Goal: Check status: Check status

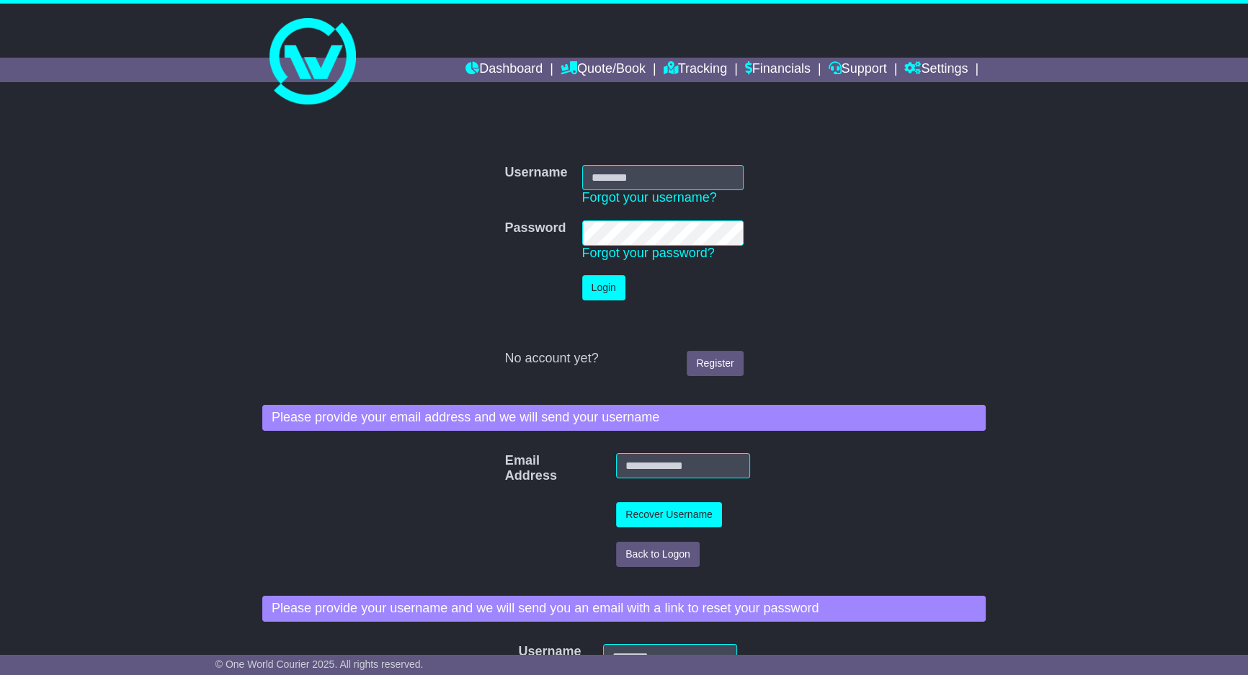
type input "**********"
click at [602, 291] on button "Login" at bounding box center [603, 287] width 43 height 25
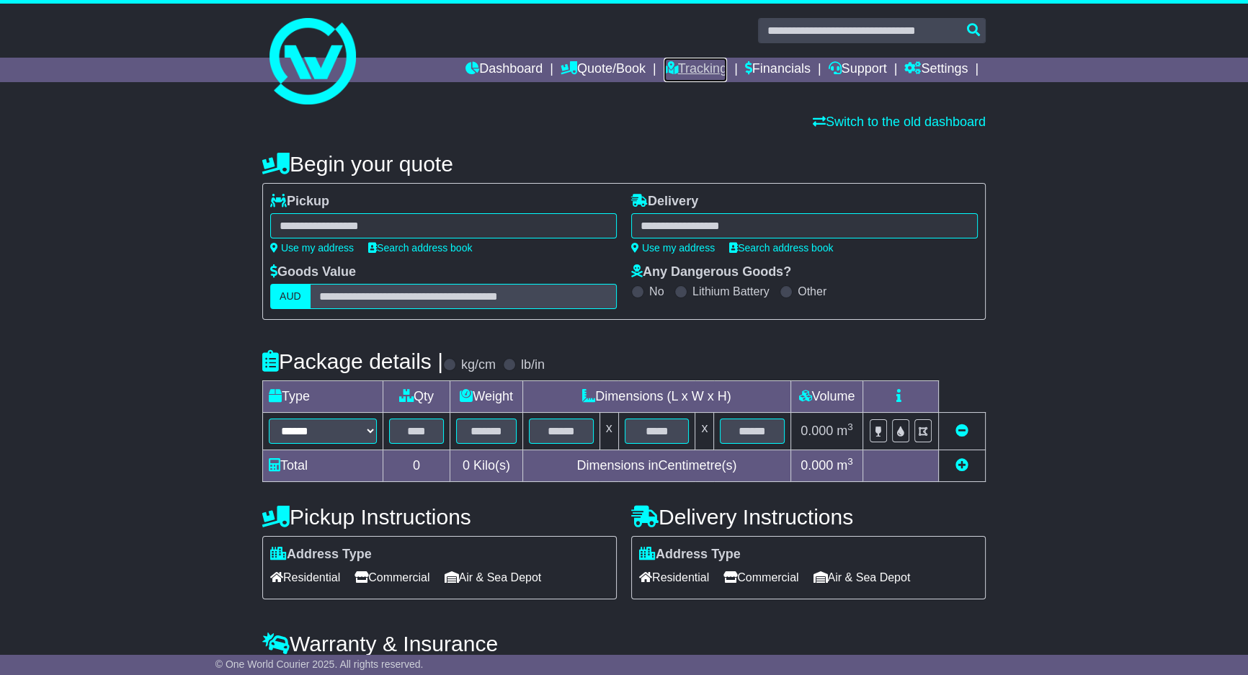
click at [674, 66] on link "Tracking" at bounding box center [695, 70] width 63 height 24
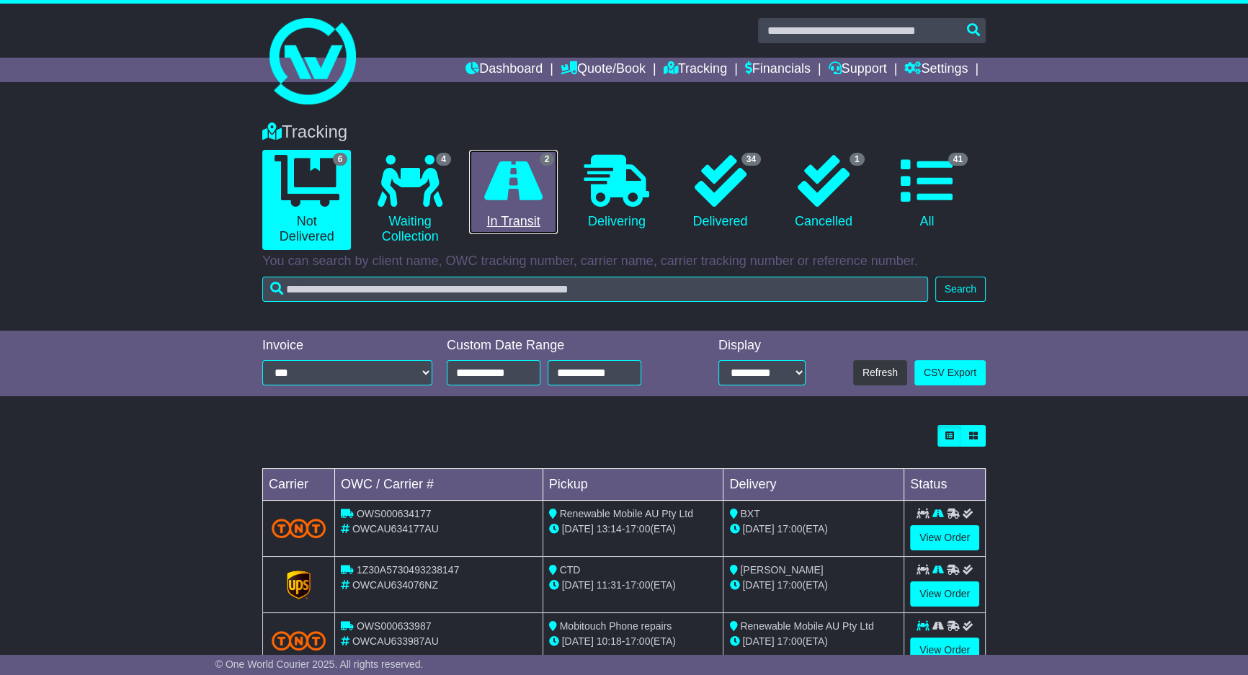
click at [550, 188] on link "2 In Transit" at bounding box center [513, 192] width 89 height 85
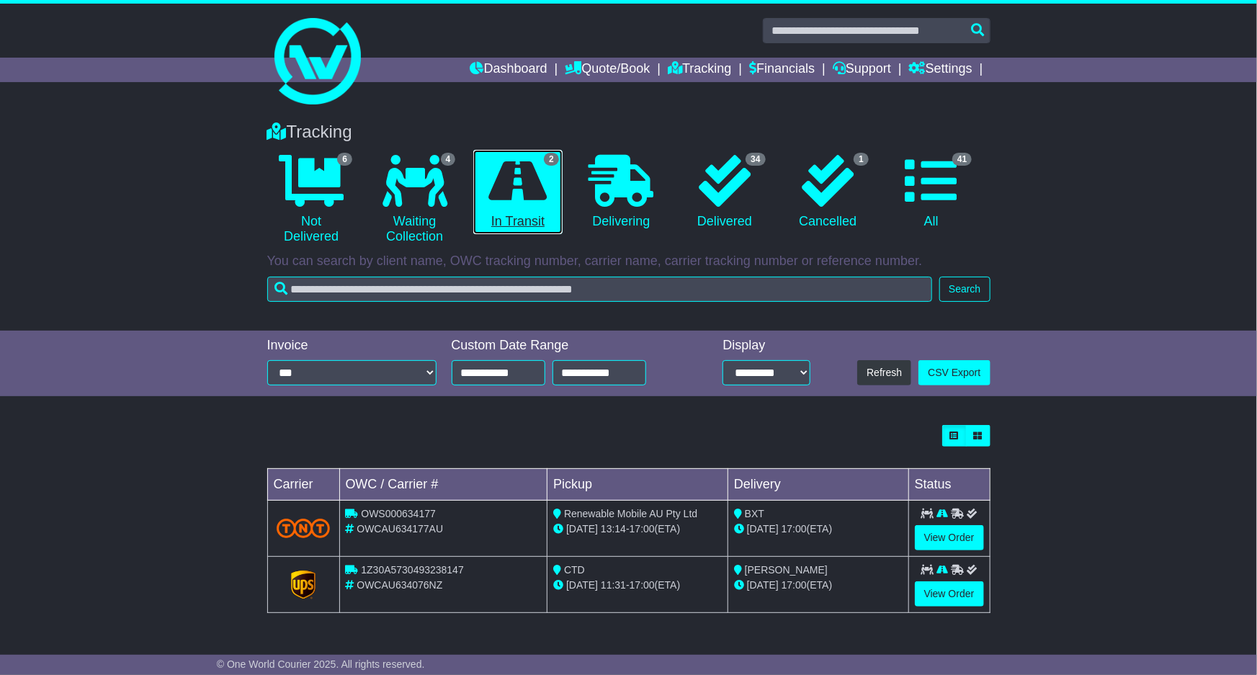
click at [549, 188] on link "2 In Transit" at bounding box center [517, 192] width 89 height 85
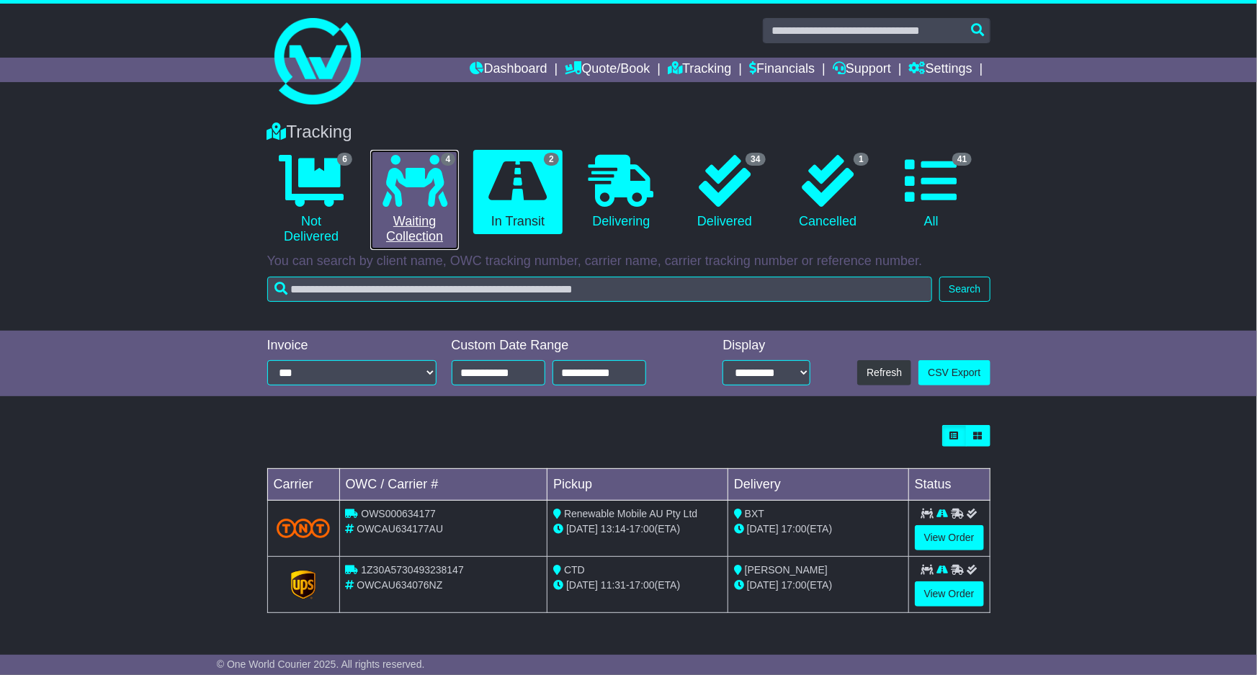
drag, startPoint x: 418, startPoint y: 193, endPoint x: 442, endPoint y: 184, distance: 26.0
click at [417, 194] on icon at bounding box center [415, 181] width 65 height 52
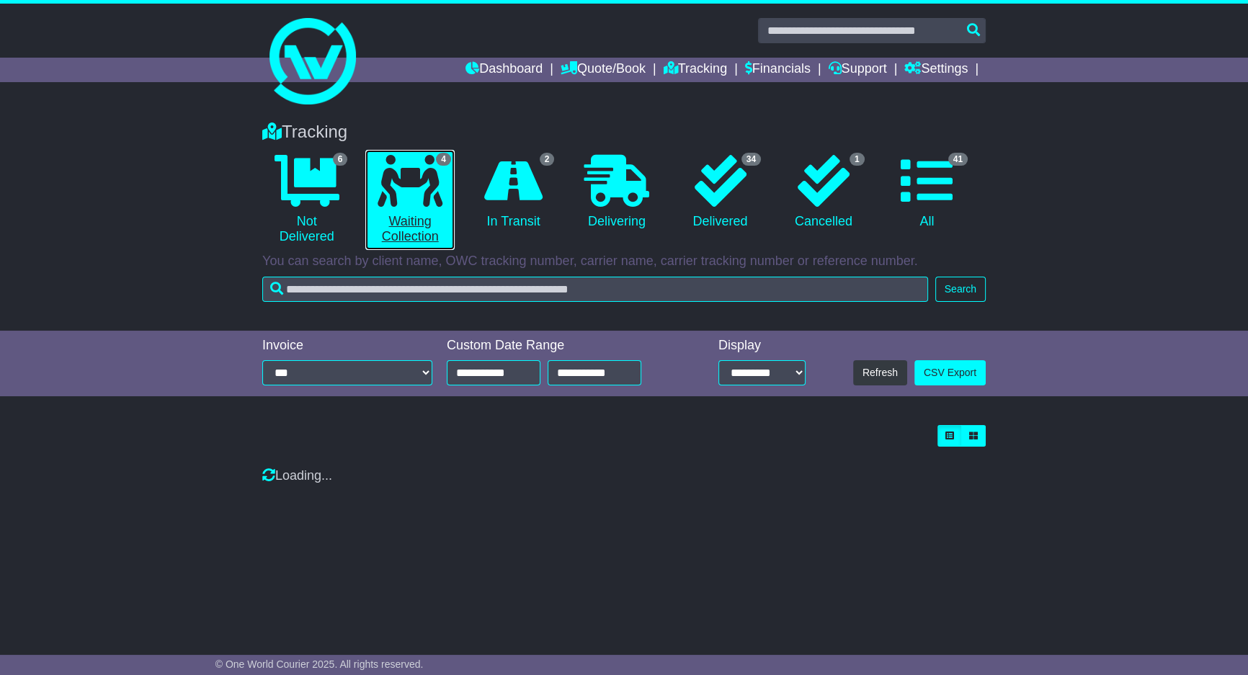
click at [444, 184] on link "4 Waiting Collection" at bounding box center [409, 200] width 89 height 100
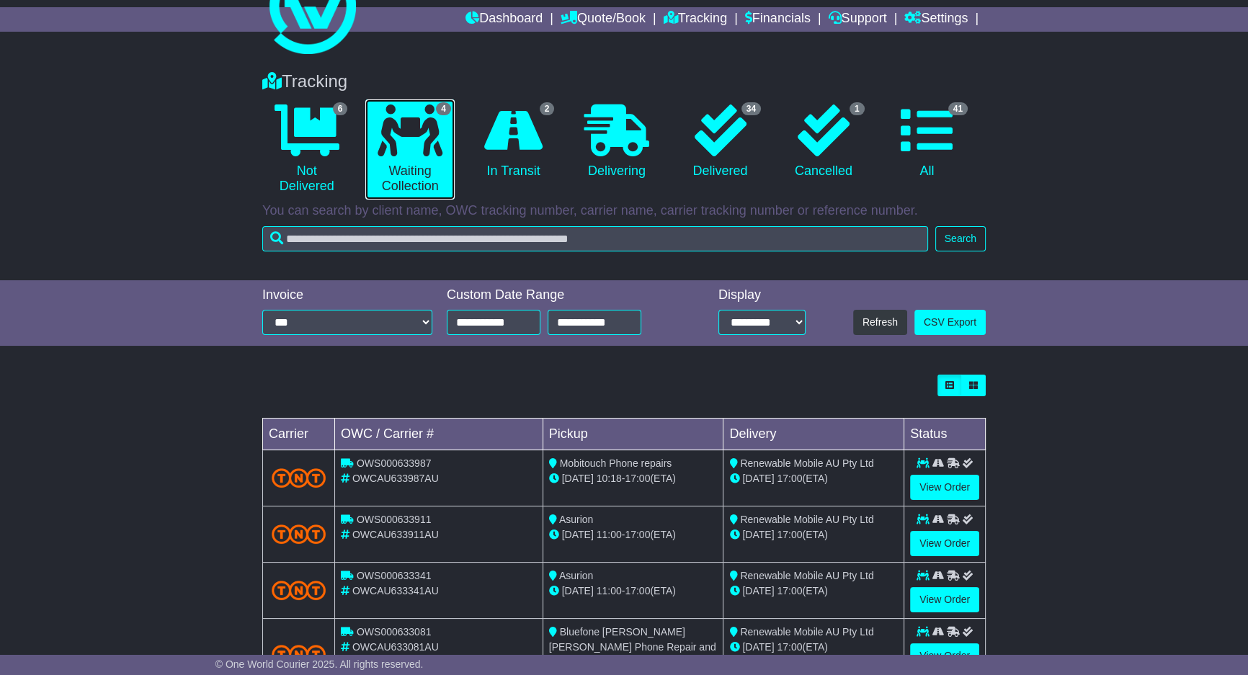
scroll to position [101, 0]
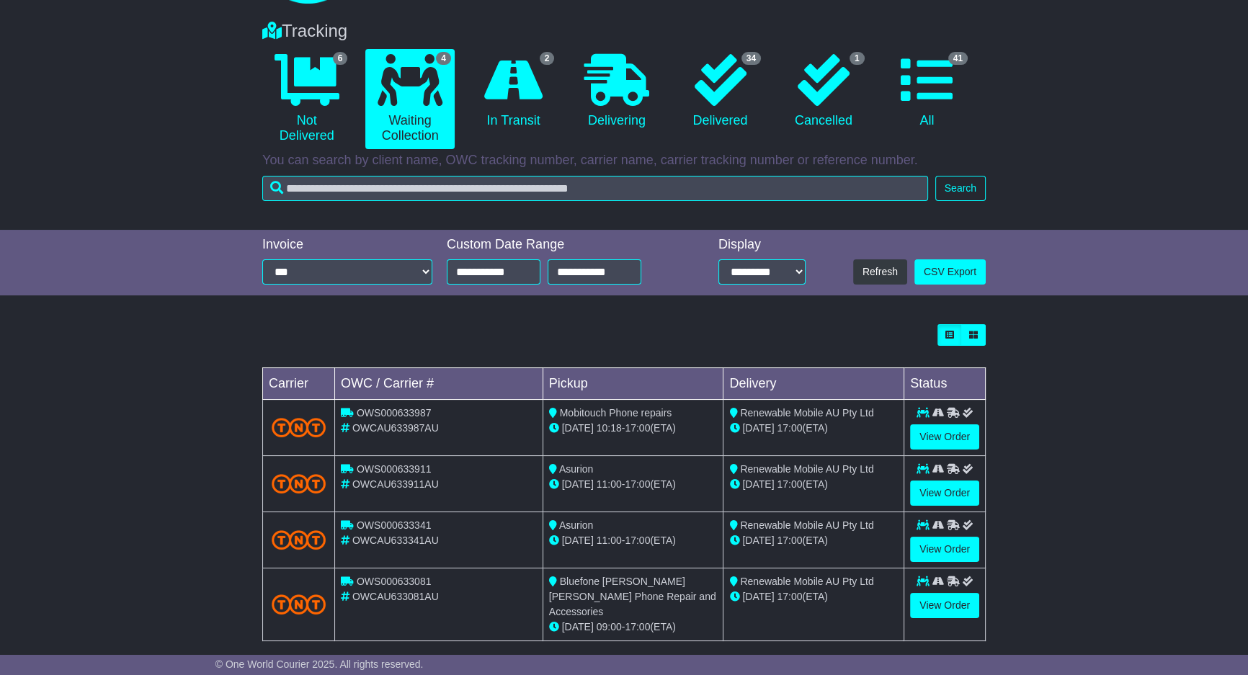
click at [1053, 386] on div "Loading... No bookings found Carrier OWC / Carrier # Pickup Delivery Status OWS…" at bounding box center [624, 490] width 1248 height 347
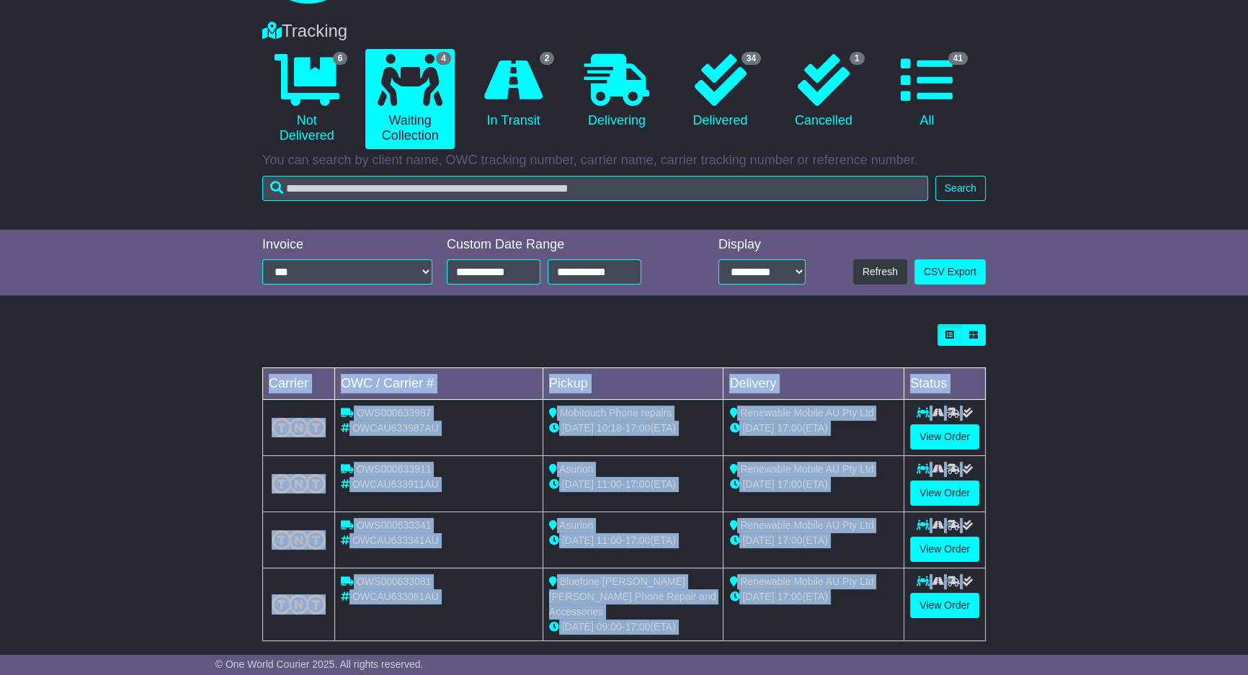
click at [1053, 386] on div "Loading... No bookings found Carrier OWC / Carrier # Pickup Delivery Status OWS…" at bounding box center [624, 490] width 1248 height 347
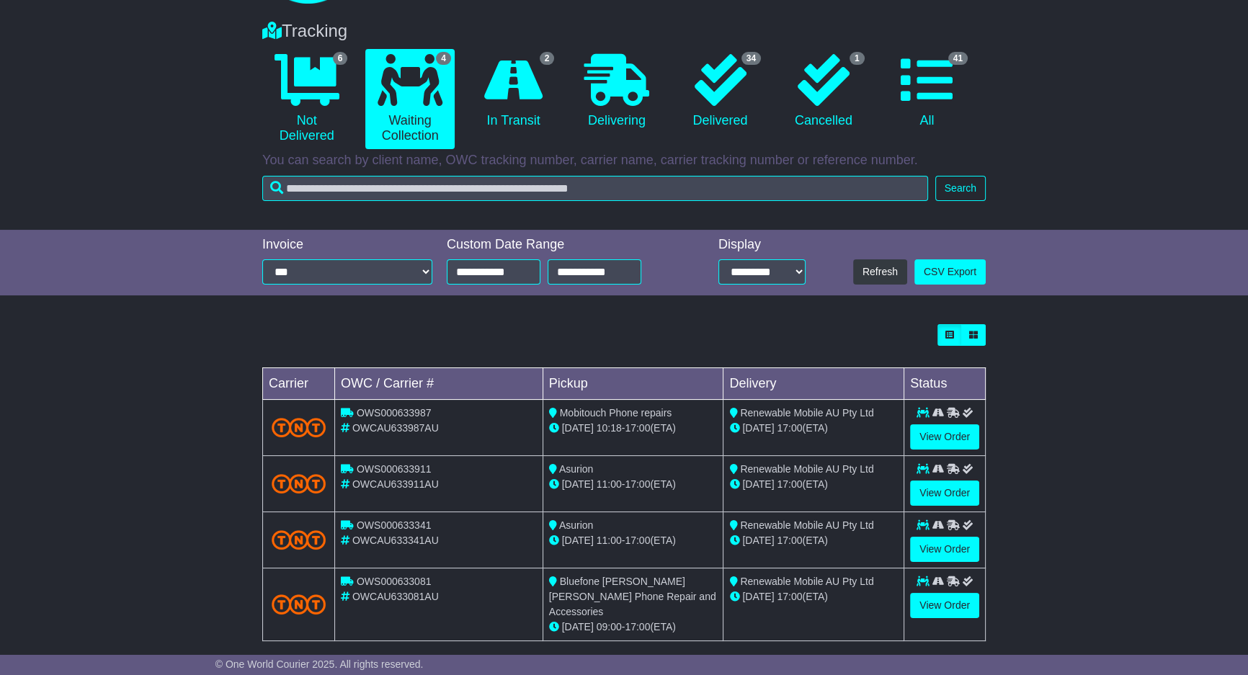
scroll to position [14, 0]
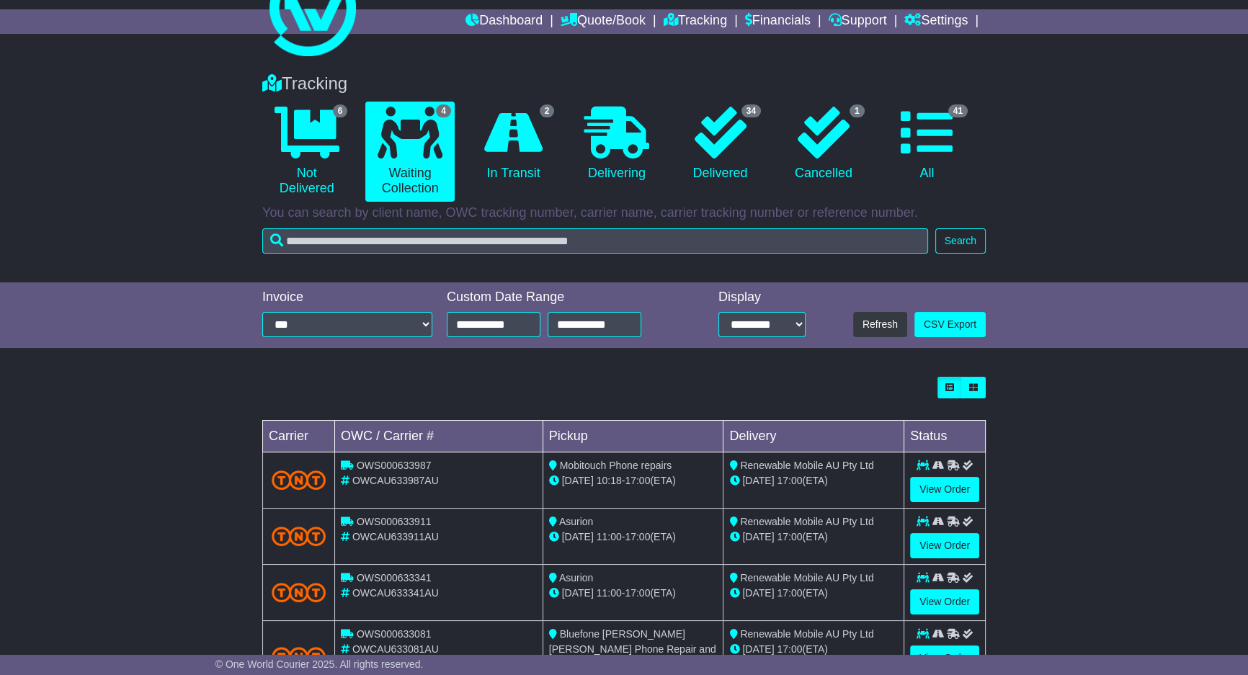
click at [1061, 389] on div "Loading... No bookings found Carrier OWC / Carrier # Pickup Delivery Status OWS…" at bounding box center [624, 543] width 1248 height 347
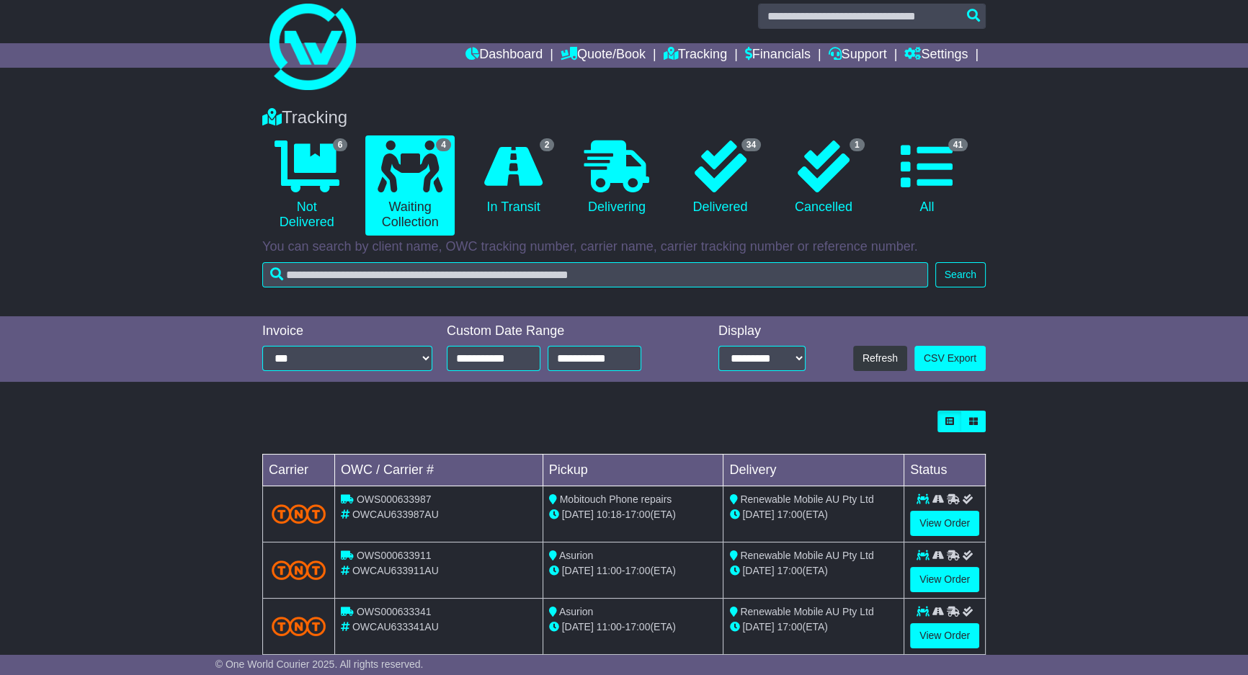
scroll to position [101, 0]
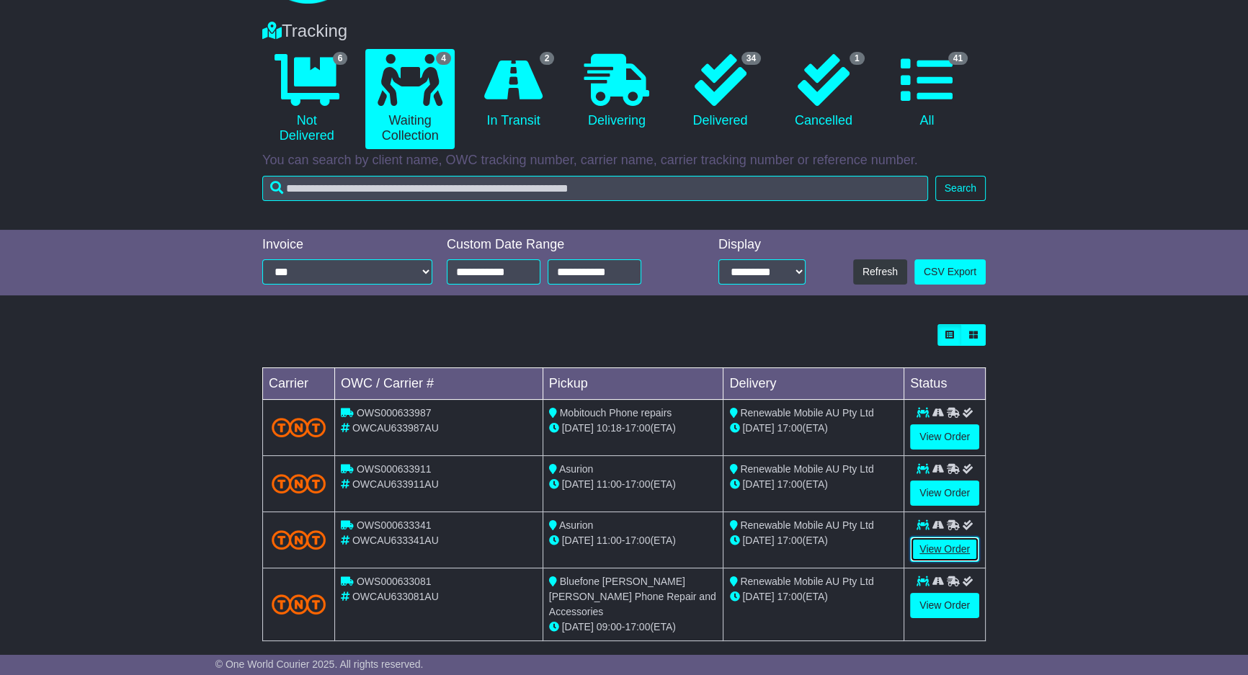
click at [953, 544] on link "View Order" at bounding box center [944, 549] width 69 height 25
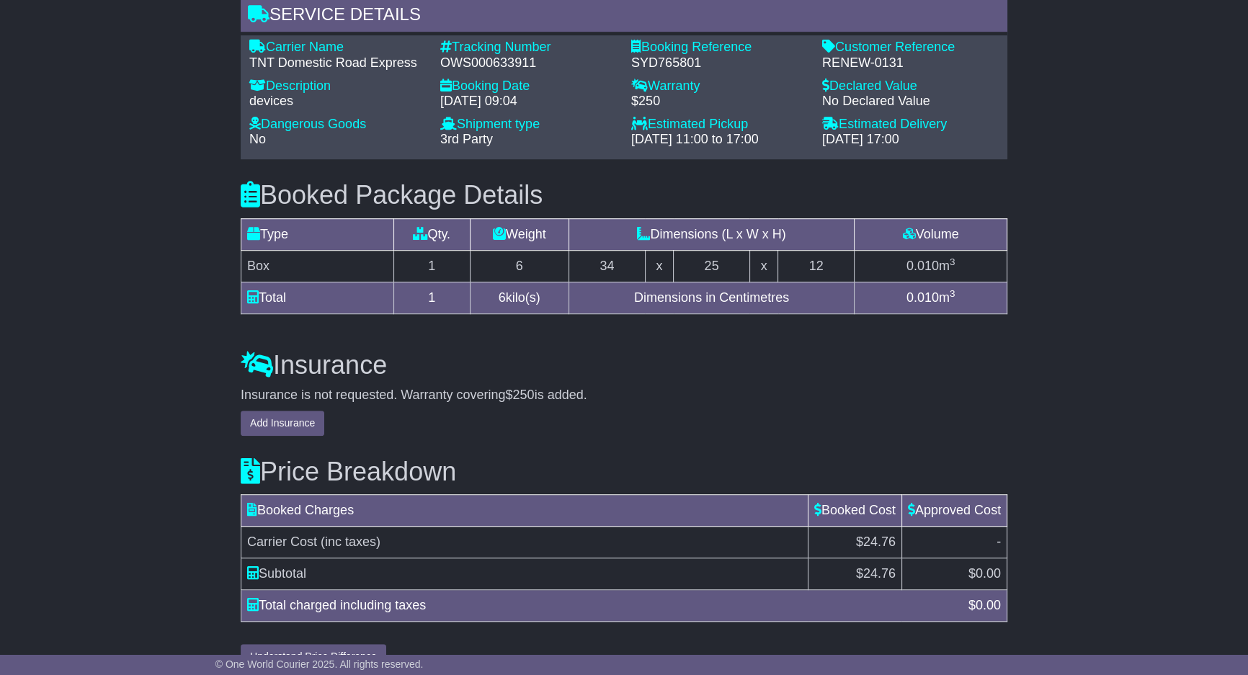
scroll to position [1252, 0]
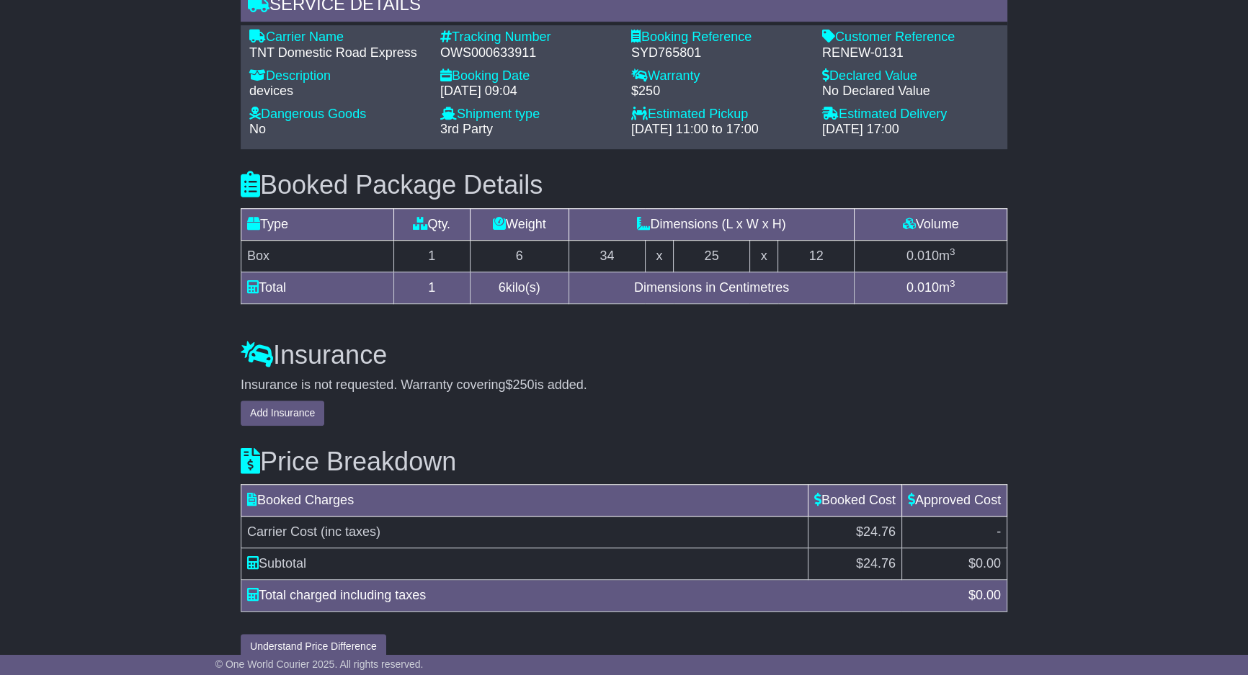
drag, startPoint x: 807, startPoint y: 354, endPoint x: 813, endPoint y: 348, distance: 8.2
click at [813, 348] on div "Insurance Insurance is not requested. Warranty covering $250 is added. Add Insu…" at bounding box center [623, 372] width 781 height 107
click at [857, 341] on h3 "Insurance" at bounding box center [624, 355] width 767 height 29
click at [887, 319] on div "Insurance Insurance is not requested. Warranty covering $250 is added. Add Insu…" at bounding box center [623, 372] width 781 height 107
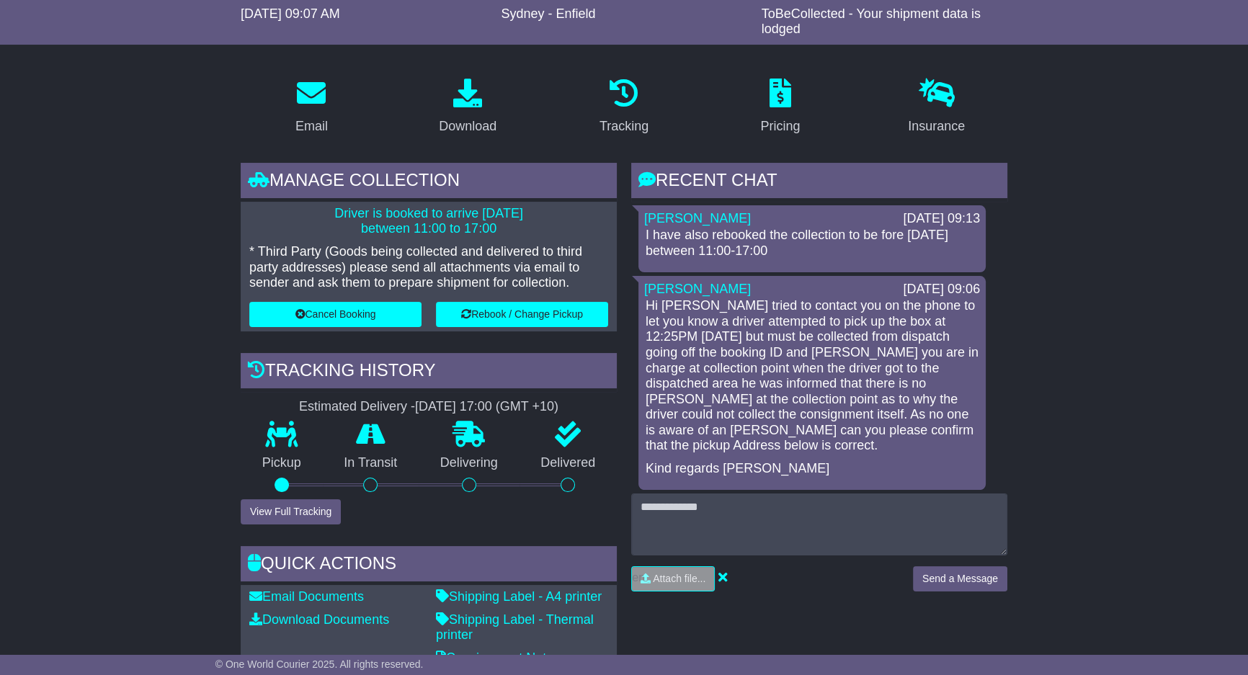
scroll to position [349, 0]
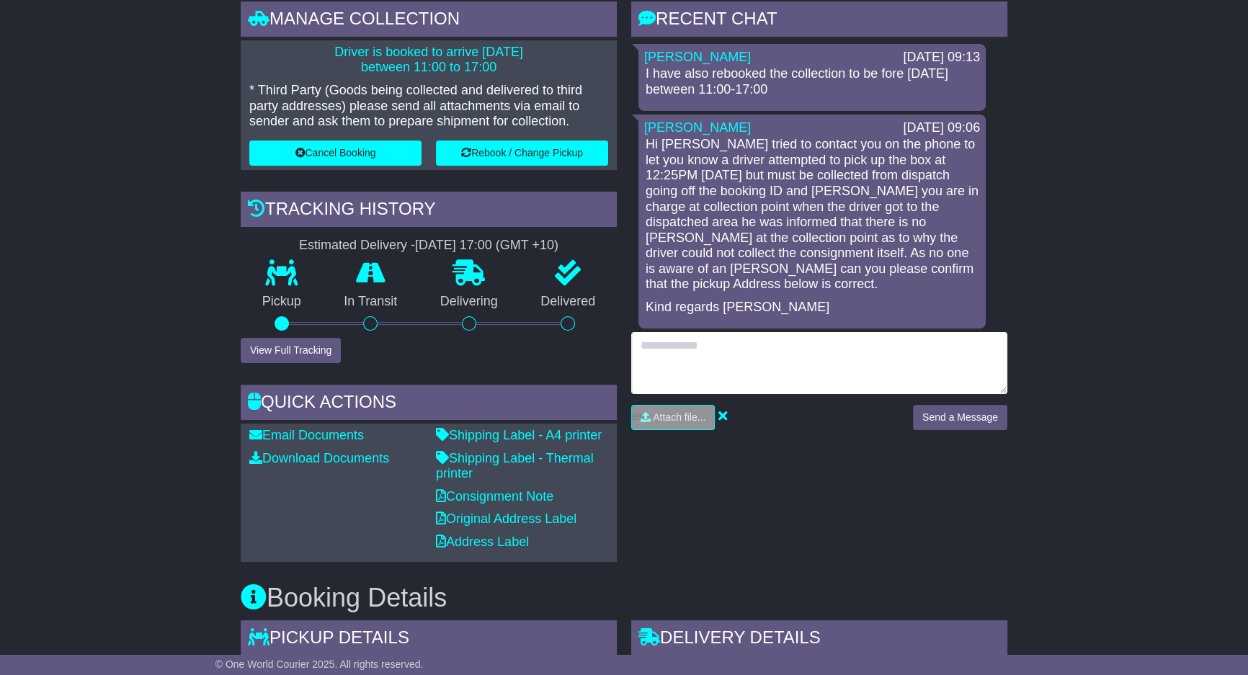
click at [828, 358] on textarea at bounding box center [819, 363] width 376 height 62
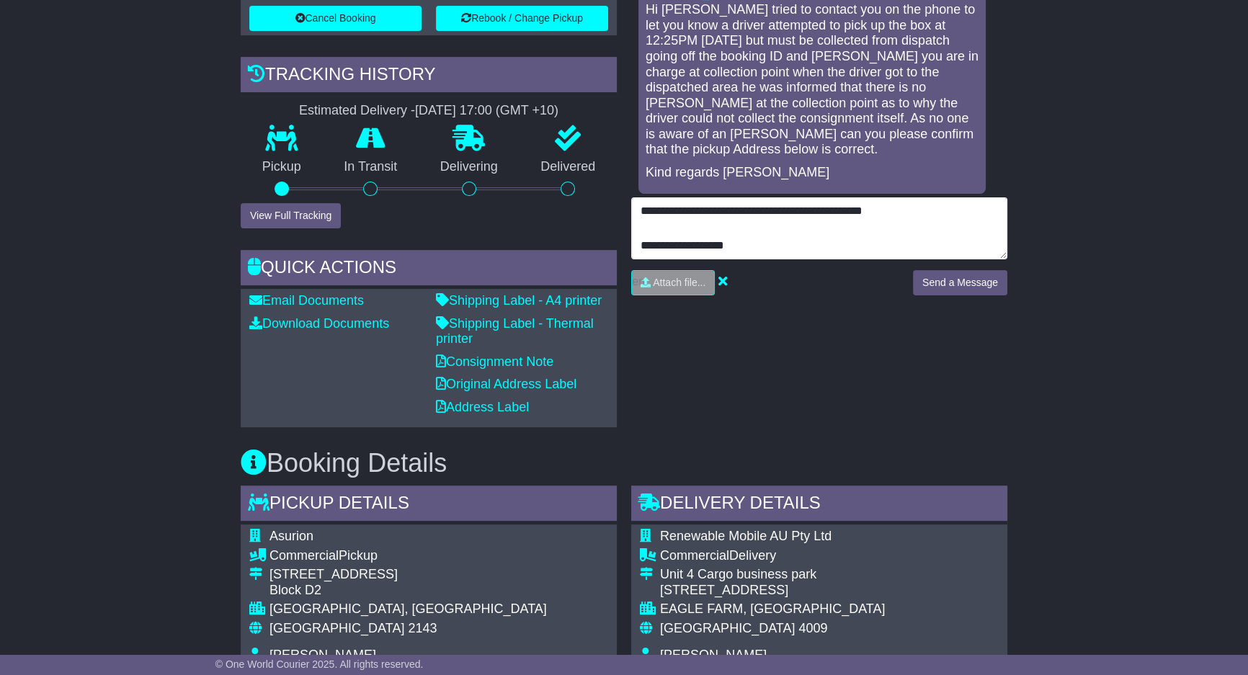
scroll to position [699, 0]
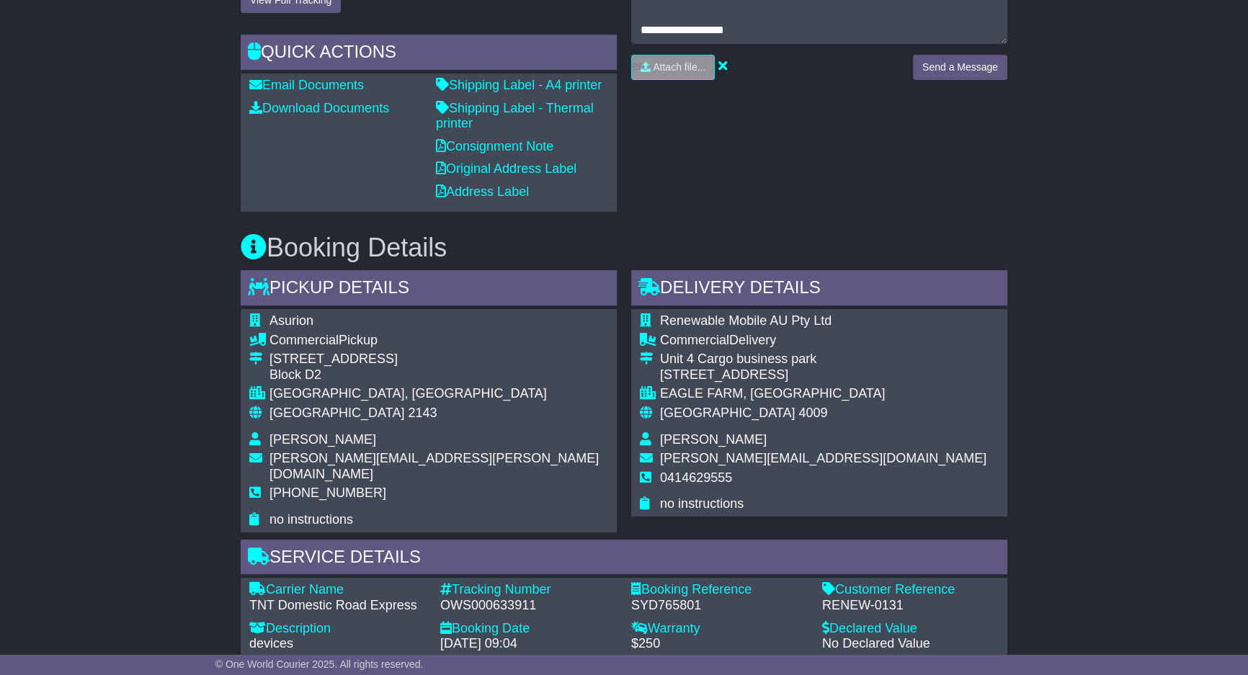
drag, startPoint x: 838, startPoint y: 468, endPoint x: 914, endPoint y: 461, distance: 76.7
click at [863, 464] on div "Renewable Mobile AU Pty Ltd Commercial Delivery Unit 4 Cargo business park 56 L…" at bounding box center [819, 413] width 376 height 208
drag, startPoint x: 903, startPoint y: 587, endPoint x: 822, endPoint y: 583, distance: 80.8
click at [822, 598] on div "RENEW-0131" at bounding box center [910, 606] width 177 height 16
copy div "RENEW-0131"
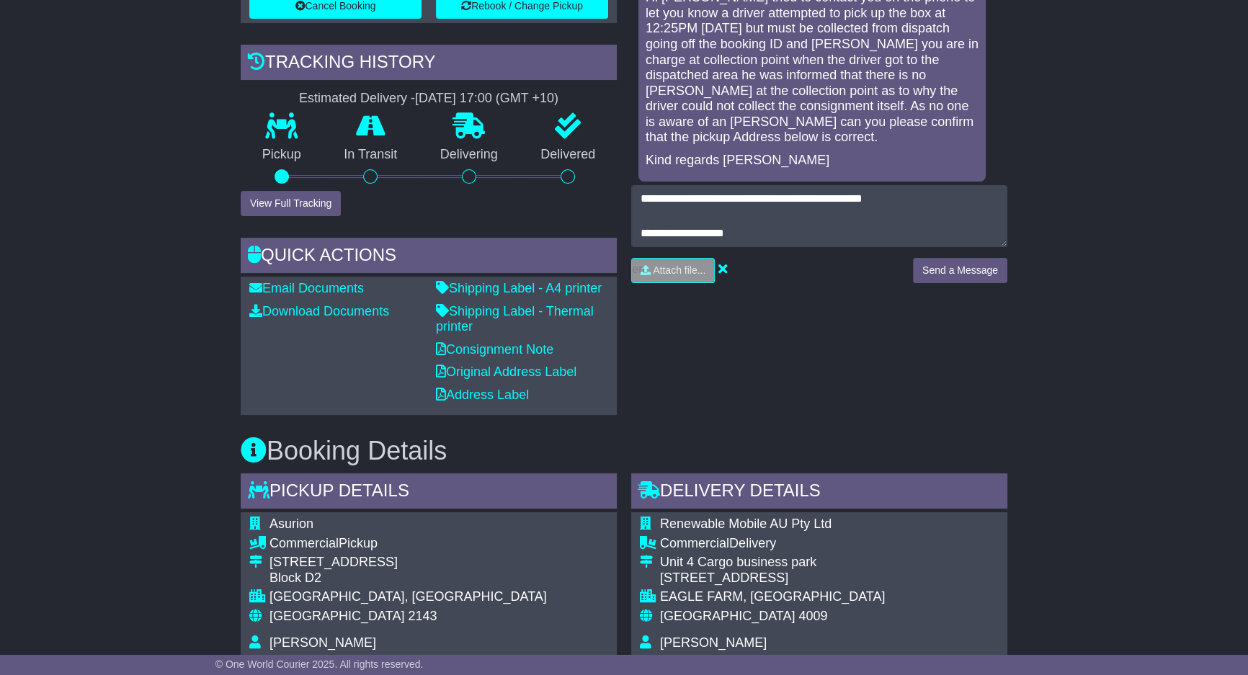
scroll to position [174, 0]
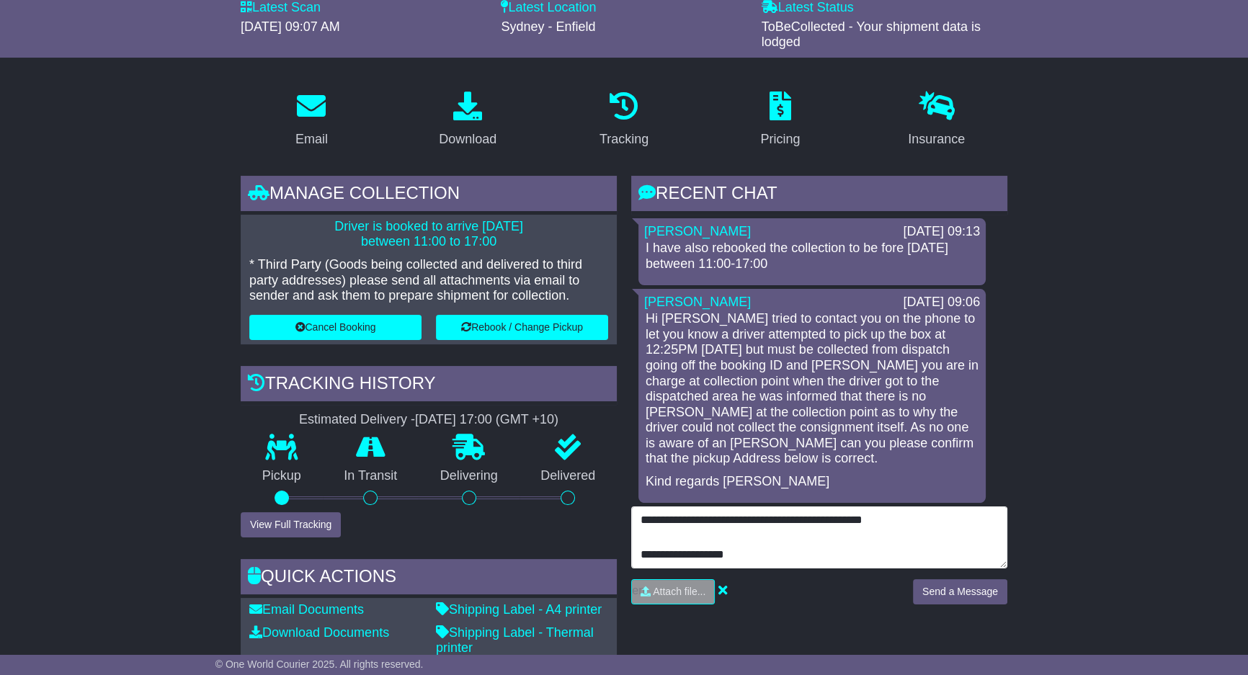
click at [911, 515] on textarea "**********" at bounding box center [819, 538] width 376 height 62
click at [767, 551] on textarea "**********" at bounding box center [819, 538] width 376 height 62
click at [745, 554] on textarea "**********" at bounding box center [819, 538] width 376 height 62
click at [785, 551] on textarea "**********" at bounding box center [819, 538] width 376 height 62
paste textarea "**********"
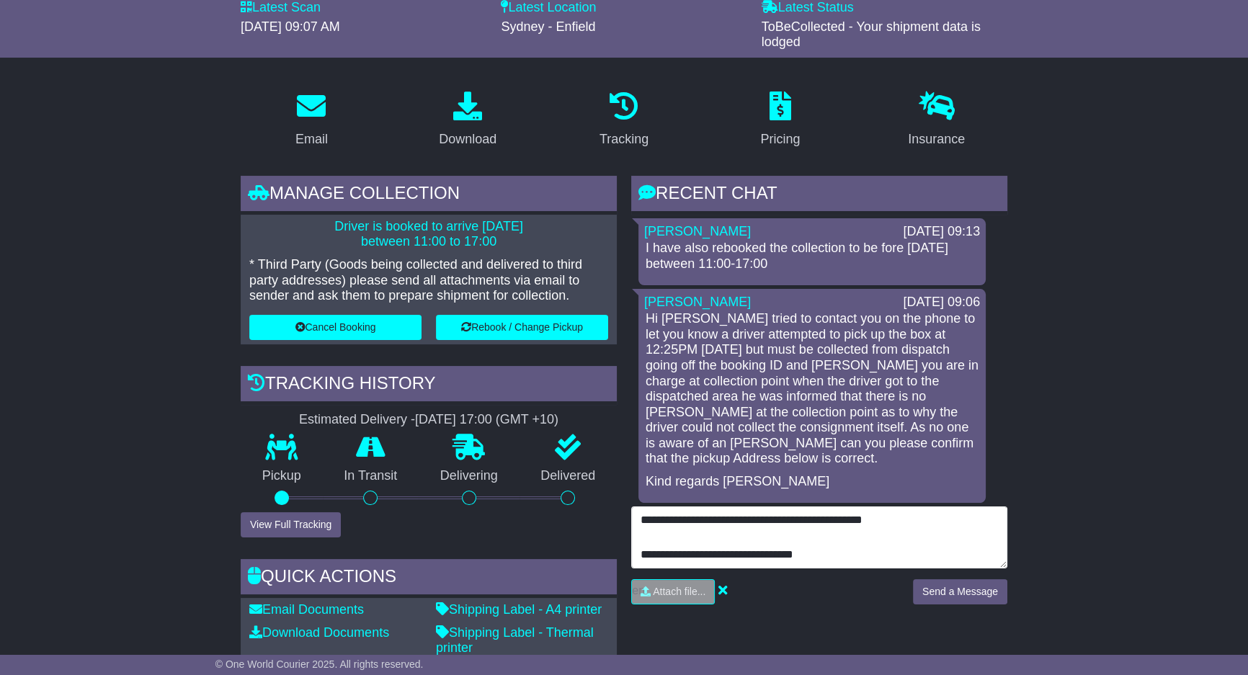
click at [854, 544] on textarea "**********" at bounding box center [819, 538] width 376 height 62
type textarea "**********"
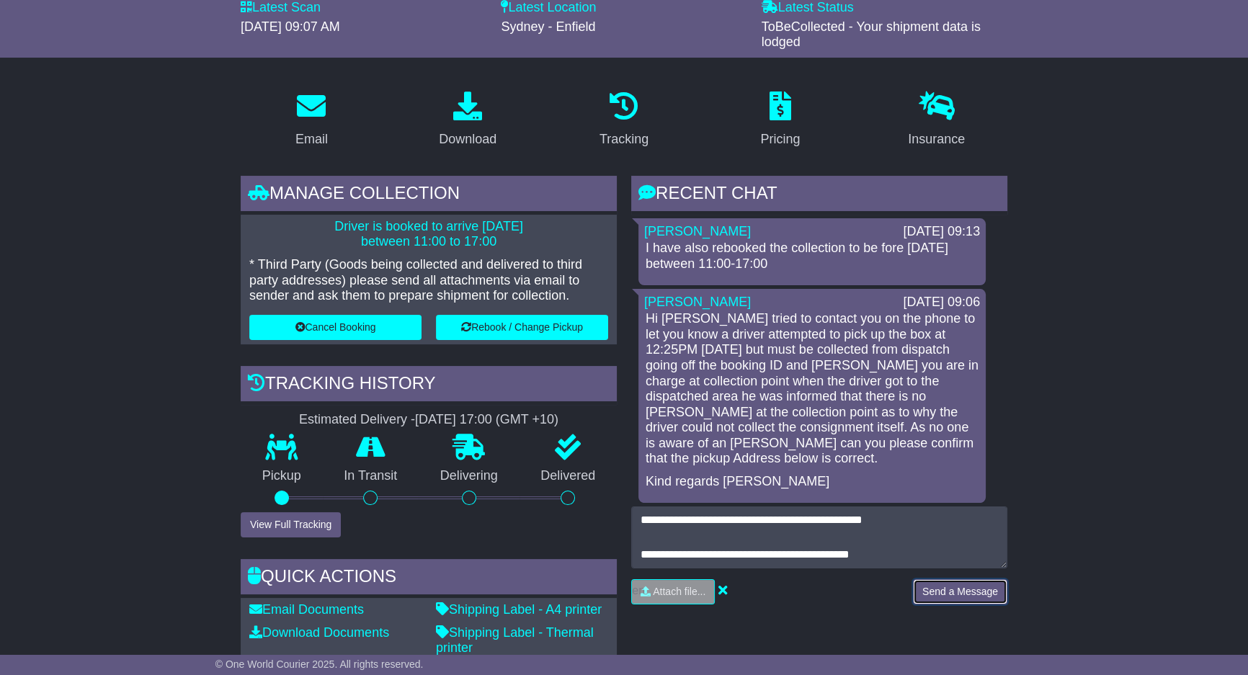
drag, startPoint x: 989, startPoint y: 595, endPoint x: 1033, endPoint y: 525, distance: 83.2
click at [989, 595] on button "Send a Message" at bounding box center [960, 591] width 94 height 25
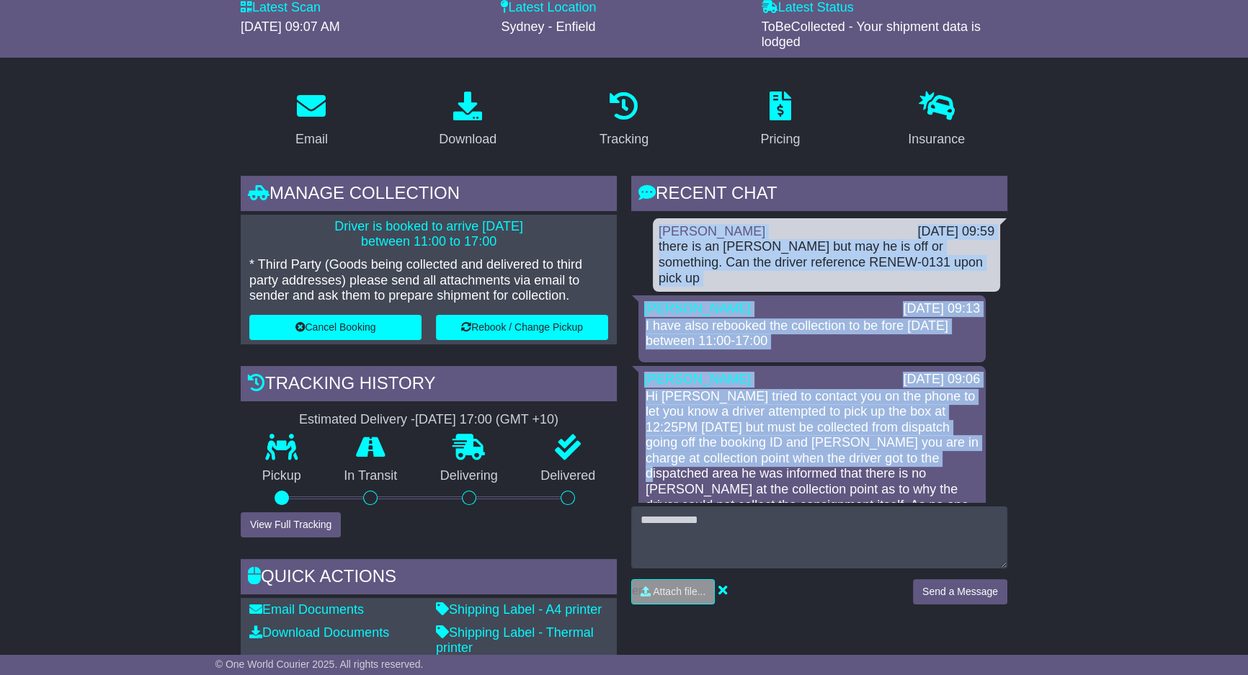
drag, startPoint x: 1100, startPoint y: 425, endPoint x: 1115, endPoint y: 442, distance: 23.0
click at [831, 447] on p "Hi [PERSON_NAME] tried to contact you on the phone to let you know a driver att…" at bounding box center [812, 467] width 333 height 156
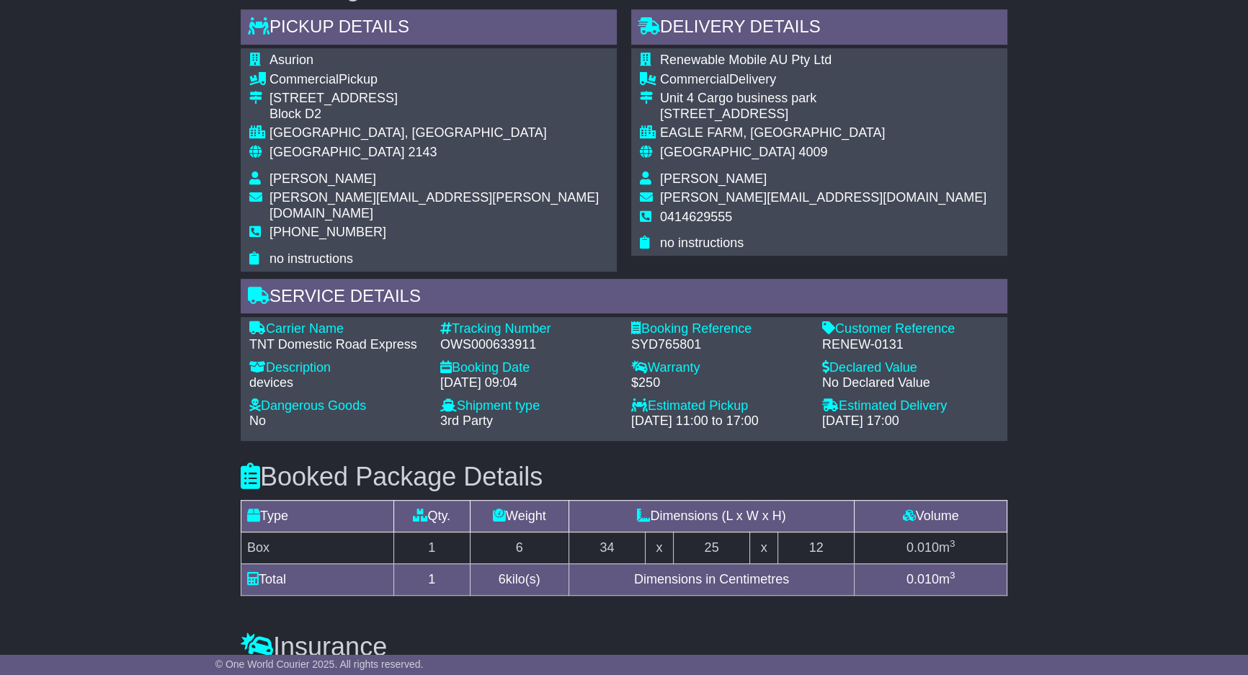
scroll to position [961, 0]
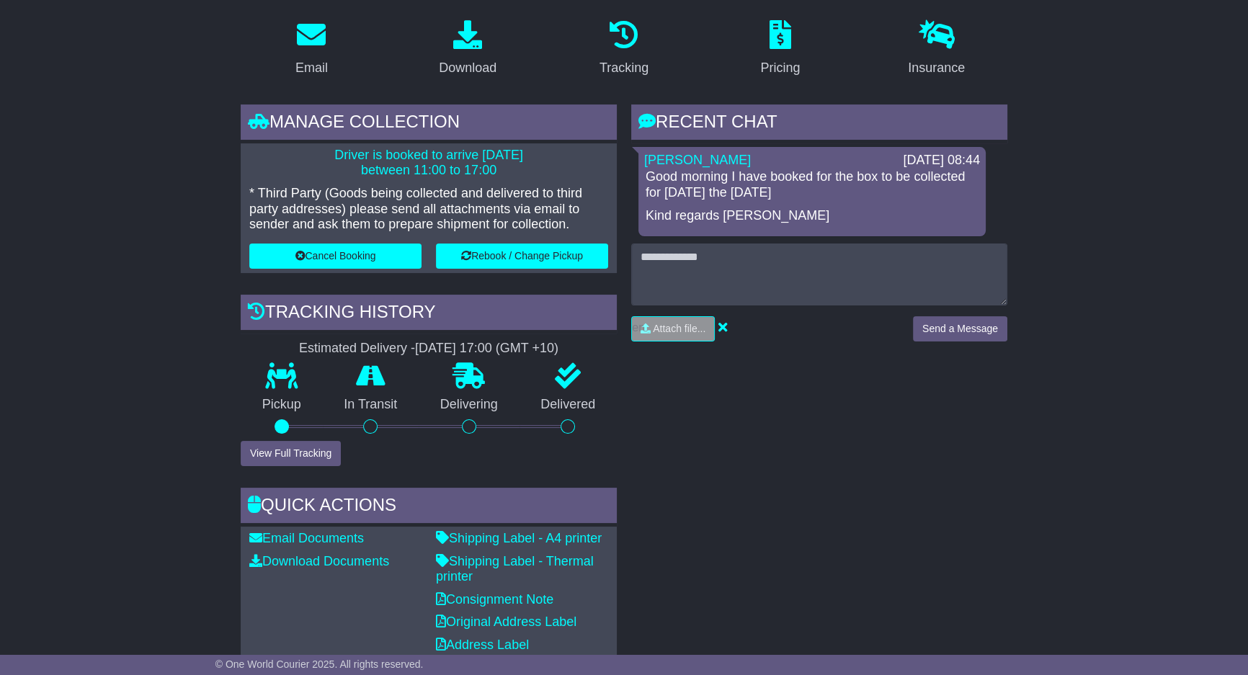
scroll to position [174, 0]
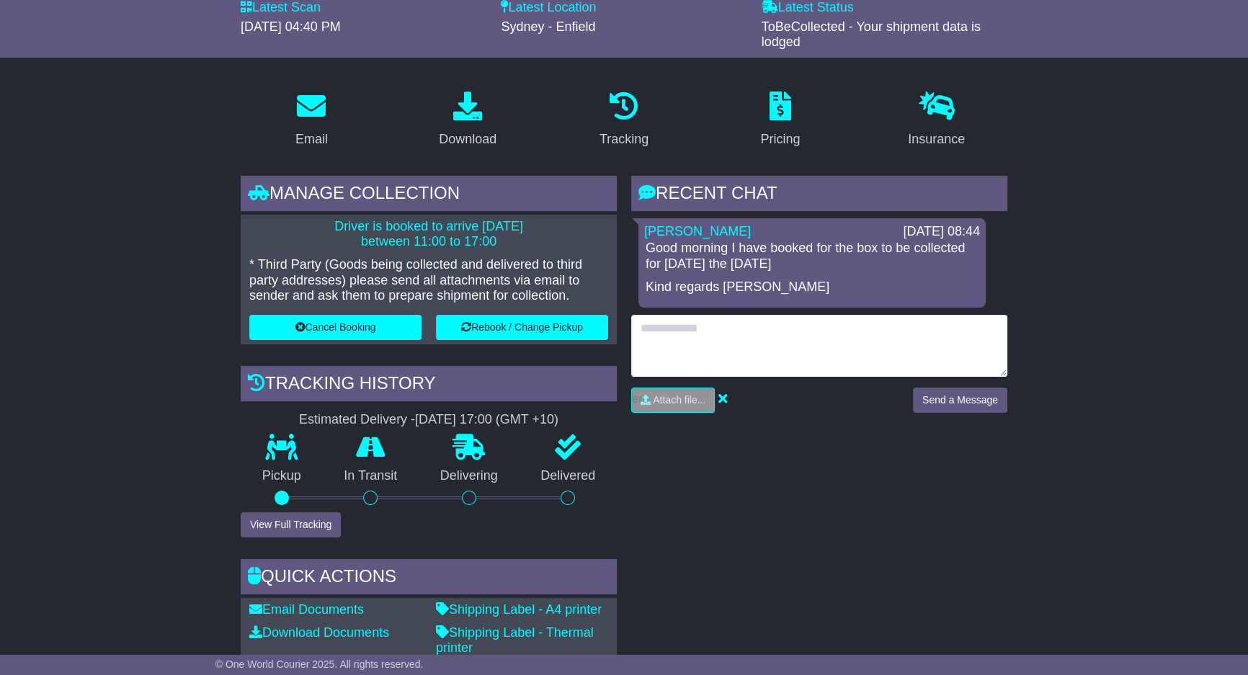
click at [704, 334] on textarea at bounding box center [819, 346] width 376 height 62
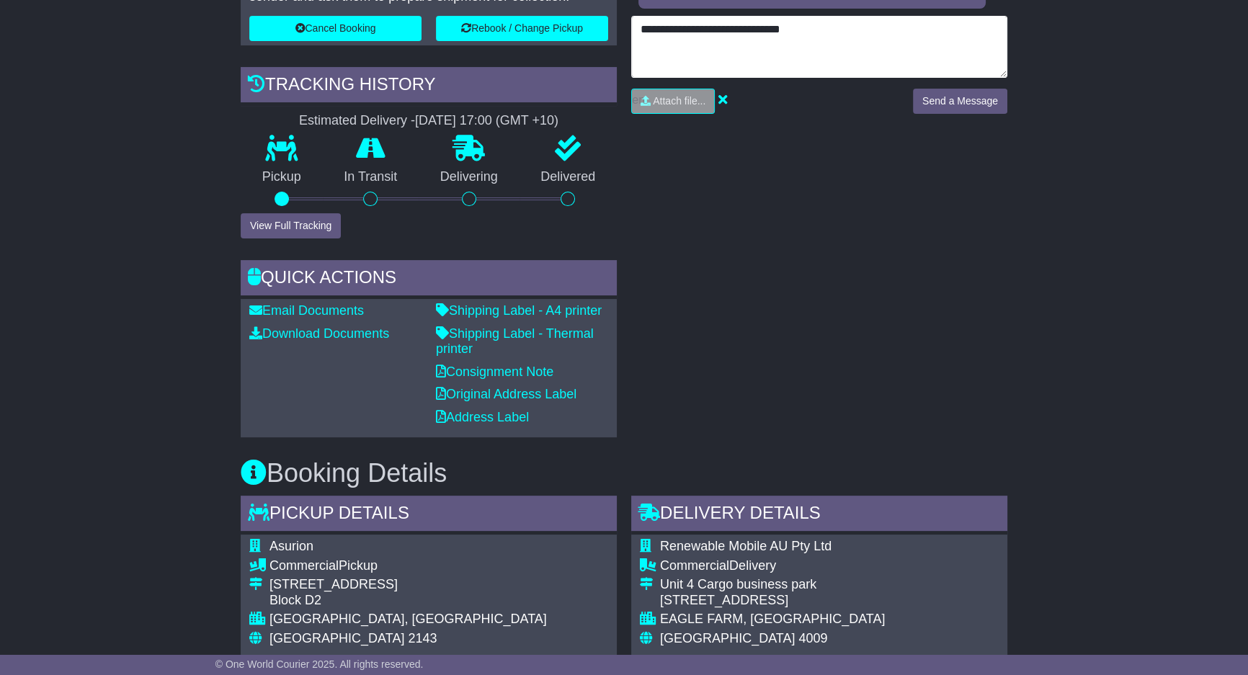
scroll to position [699, 0]
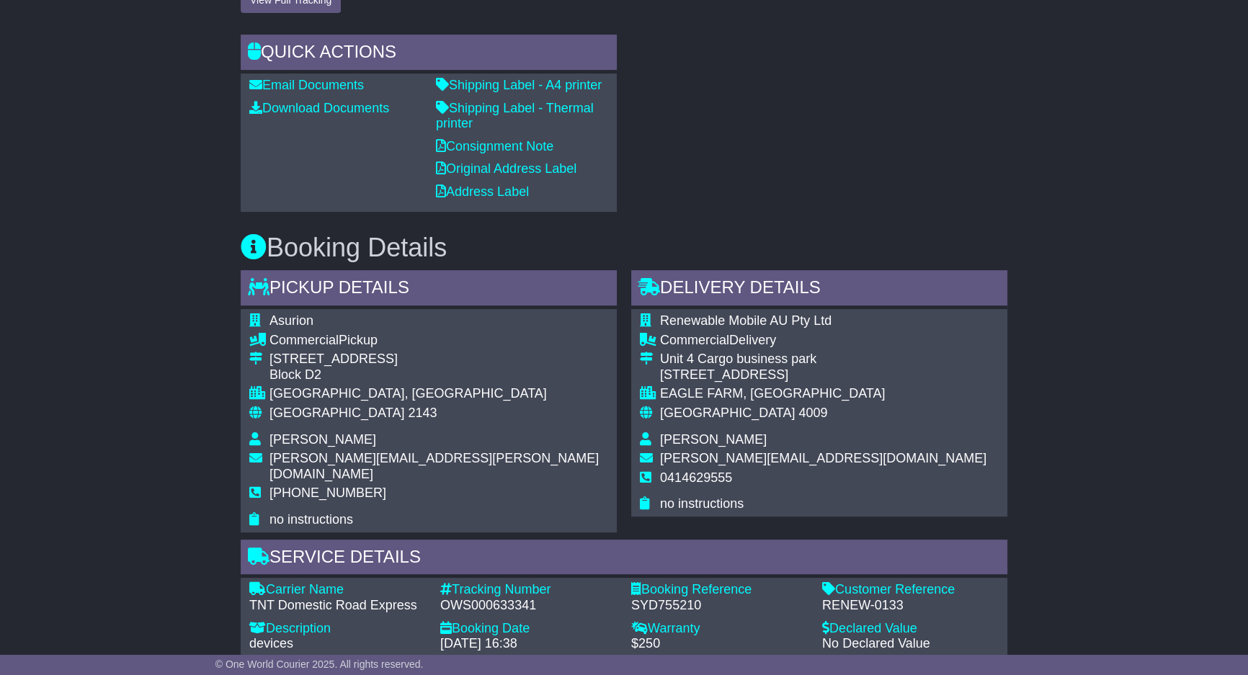
type textarea "**********"
click at [711, 452] on tbody "Renewable Mobile AU Pty Ltd Commercial Delivery Unit 4 Cargo business park 56 L…" at bounding box center [813, 412] width 347 height 199
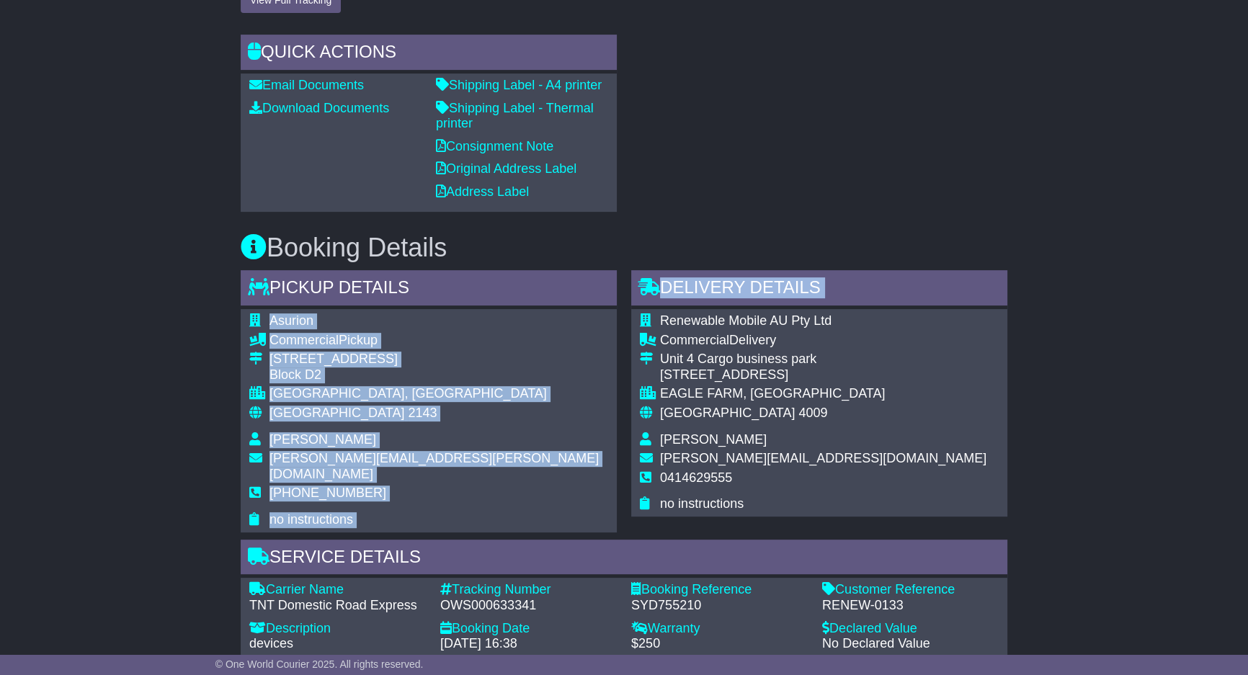
click at [623, 481] on div "Pickup Details - Tail Lift Asurion Commercial Pickup 391 Park Road Block D2 REG…" at bounding box center [623, 486] width 781 height 432
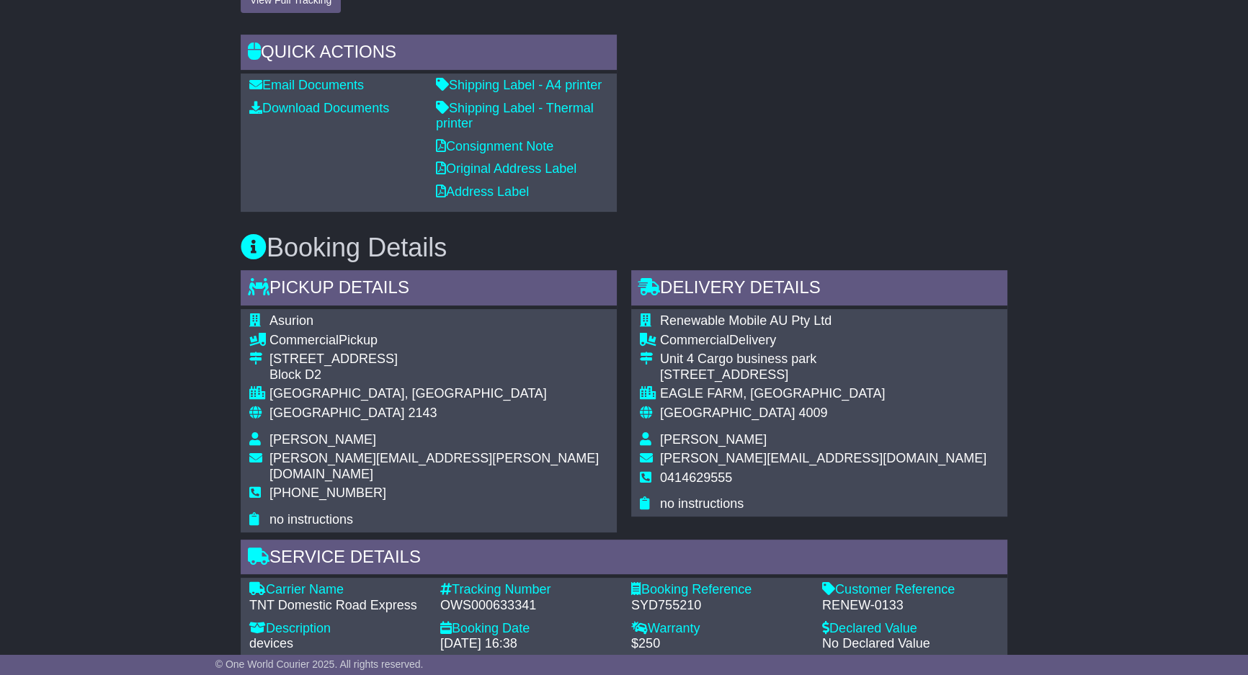
click at [619, 483] on div "Pickup Details - Tail Lift Asurion Commercial Pickup 391 Park Road Block D2 REG…" at bounding box center [428, 401] width 391 height 262
drag, startPoint x: 619, startPoint y: 483, endPoint x: 566, endPoint y: 520, distance: 64.6
click at [610, 489] on div "Pickup Details - Tail Lift Asurion Commercial Pickup 391 Park Road Block D2 REG…" at bounding box center [428, 401] width 391 height 262
click at [504, 598] on div "OWS000633341" at bounding box center [528, 606] width 177 height 16
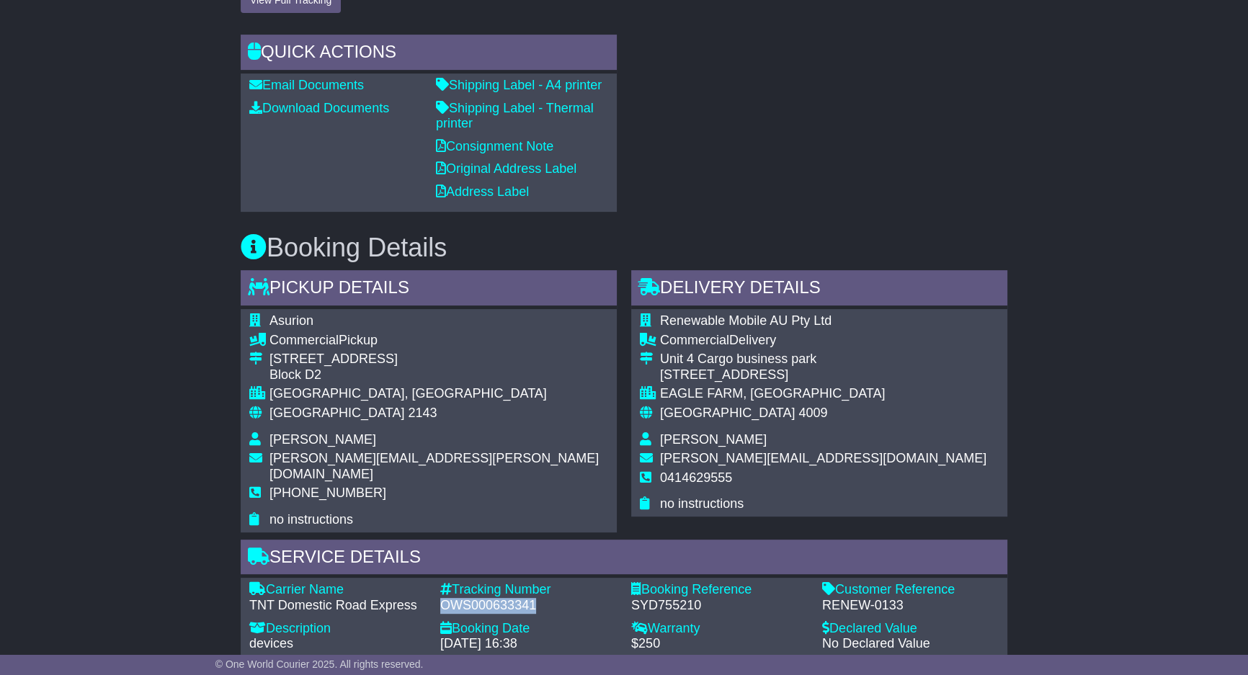
copy div "OWS000633341"
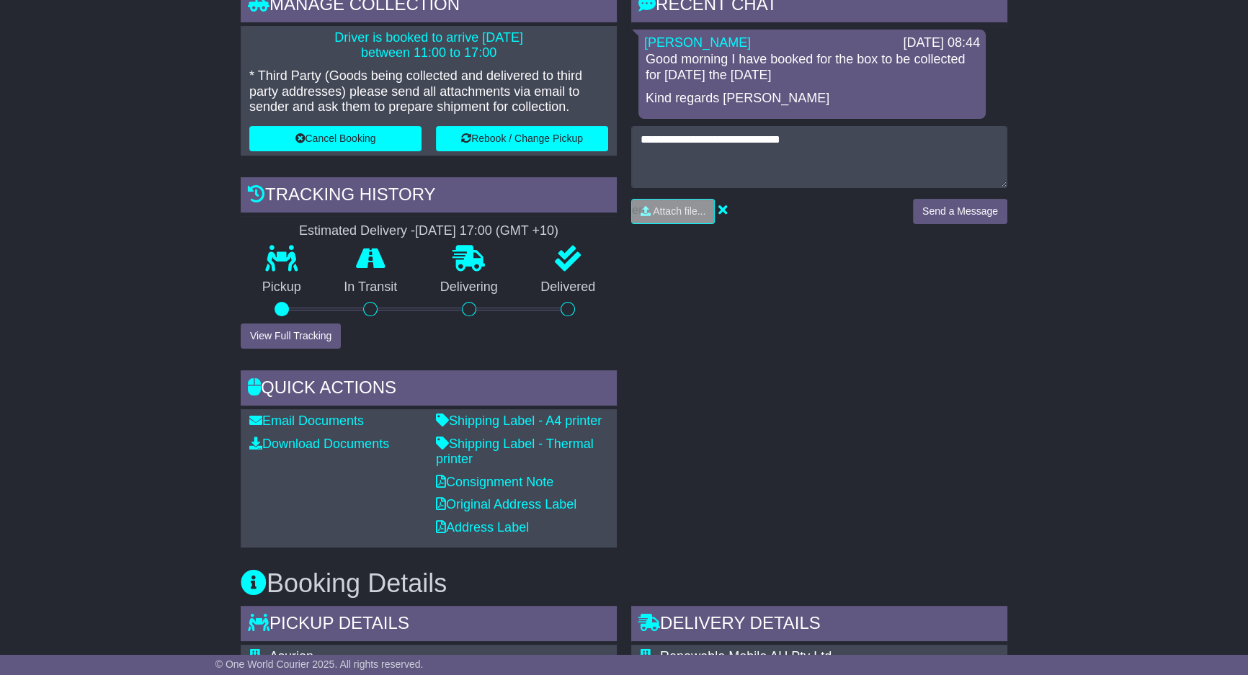
scroll to position [290, 0]
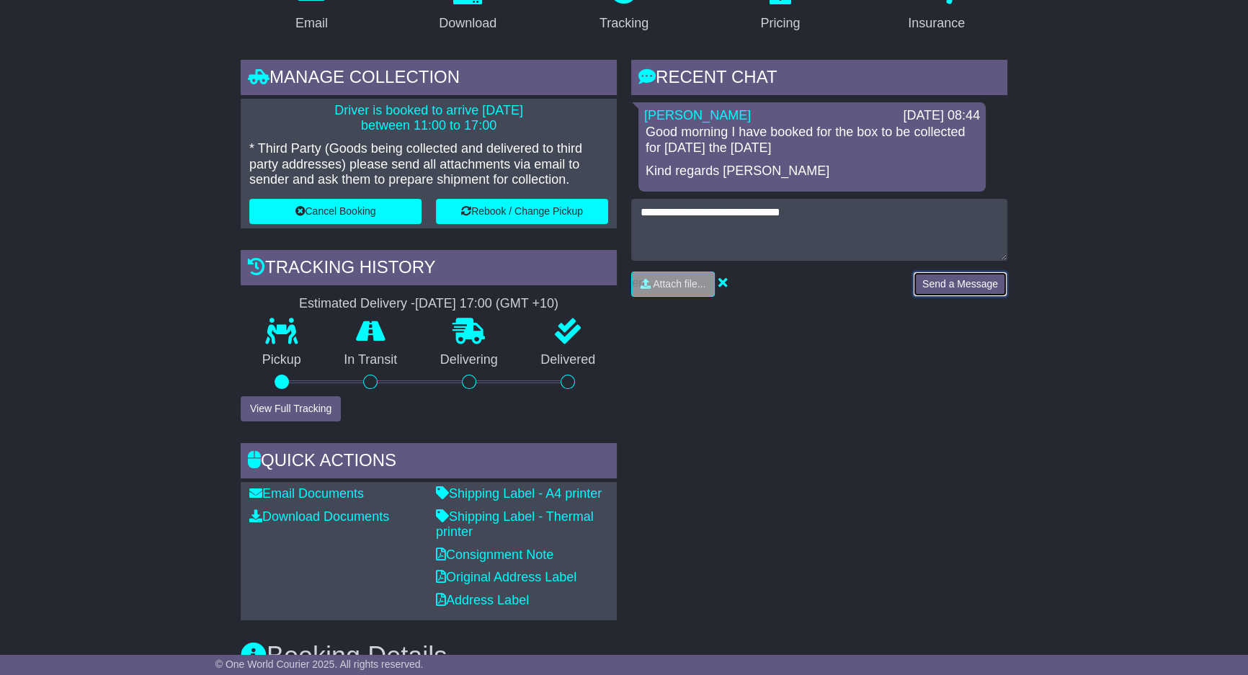
click at [950, 285] on button "Send a Message" at bounding box center [960, 284] width 94 height 25
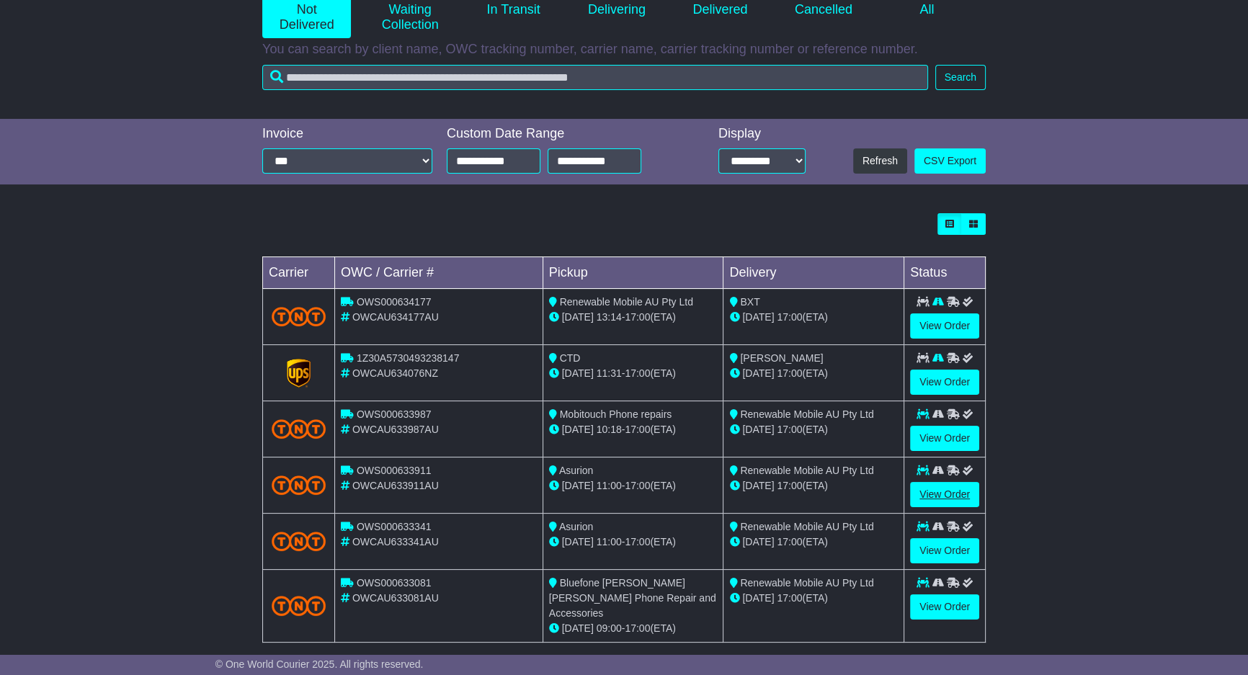
scroll to position [213, 0]
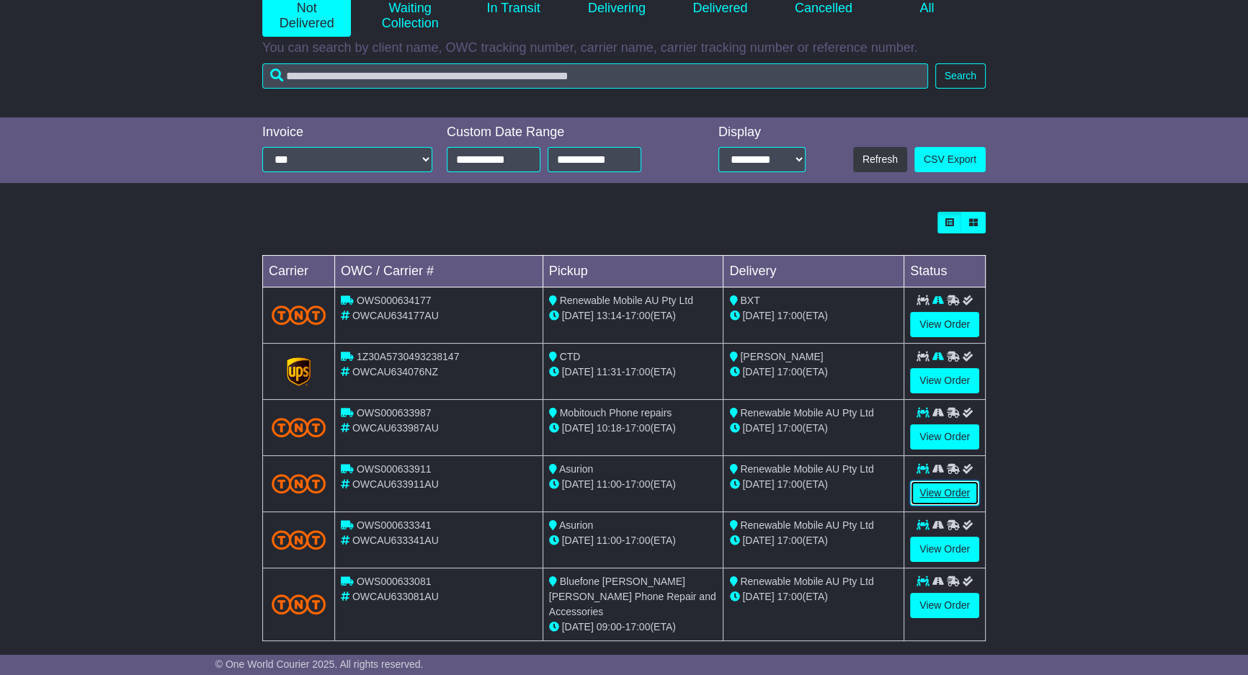
click at [935, 481] on link "View Order" at bounding box center [944, 493] width 69 height 25
